Goal: Transaction & Acquisition: Purchase product/service

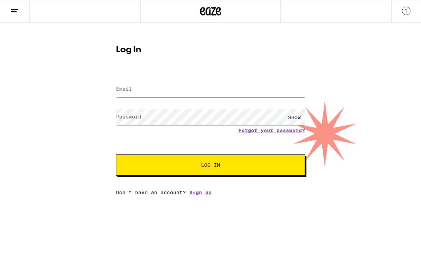
click at [266, 133] on form "Email Email Password Password SHOW Forgot your password? Log In" at bounding box center [210, 124] width 189 height 104
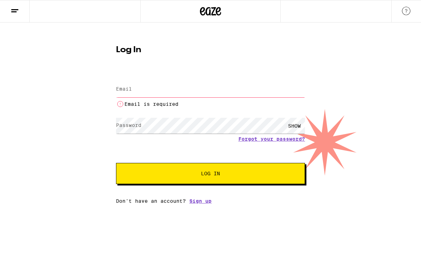
click at [228, 88] on input "Email" at bounding box center [210, 89] width 189 height 16
type input "[EMAIL_ADDRESS][DOMAIN_NAME]"
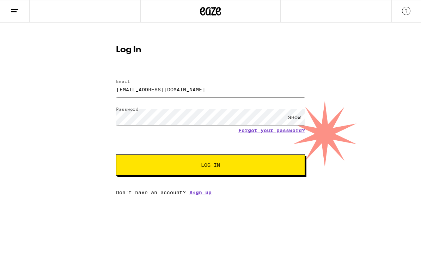
click at [275, 133] on link "Forgot your password?" at bounding box center [271, 131] width 67 height 6
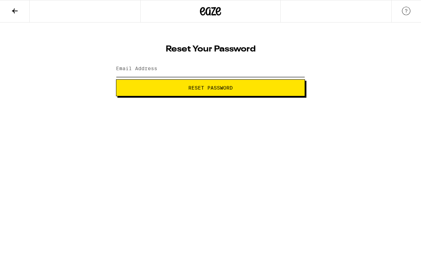
click at [212, 74] on input "Email Address" at bounding box center [210, 69] width 189 height 16
type input "djn"
type input "[EMAIL_ADDRESS][DOMAIN_NAME]"
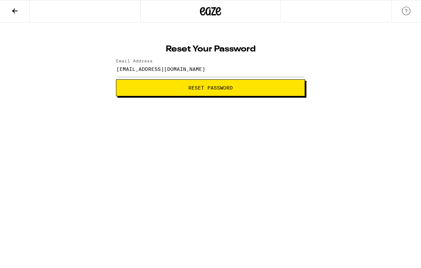
click at [232, 90] on span "Reset Password" at bounding box center [210, 87] width 44 height 5
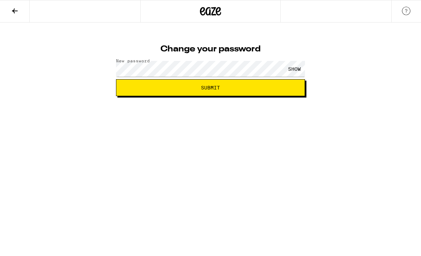
click at [246, 86] on span "Submit" at bounding box center [210, 87] width 177 height 5
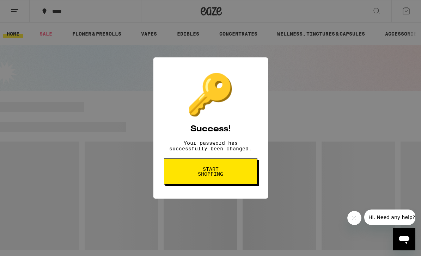
click at [193, 184] on button "Start shopping" at bounding box center [210, 172] width 93 height 26
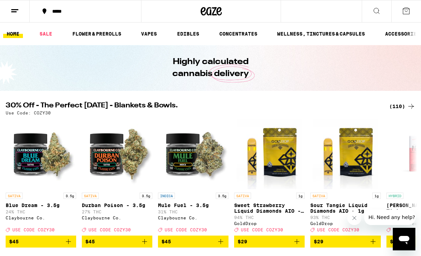
click at [102, 33] on link "FLOWER & PREROLLS" at bounding box center [97, 34] width 56 height 8
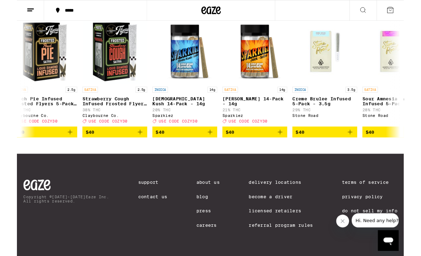
scroll to position [0, 3895]
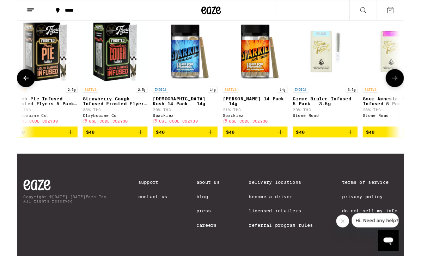
click at [190, 81] on img "Open page for Hindu Kush 14-Pack - 14g from Sparkiez" at bounding box center [183, 55] width 71 height 71
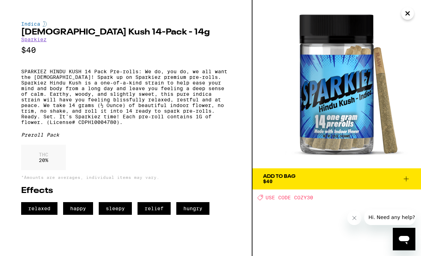
scroll to position [458, 0]
